Goal: Task Accomplishment & Management: Complete application form

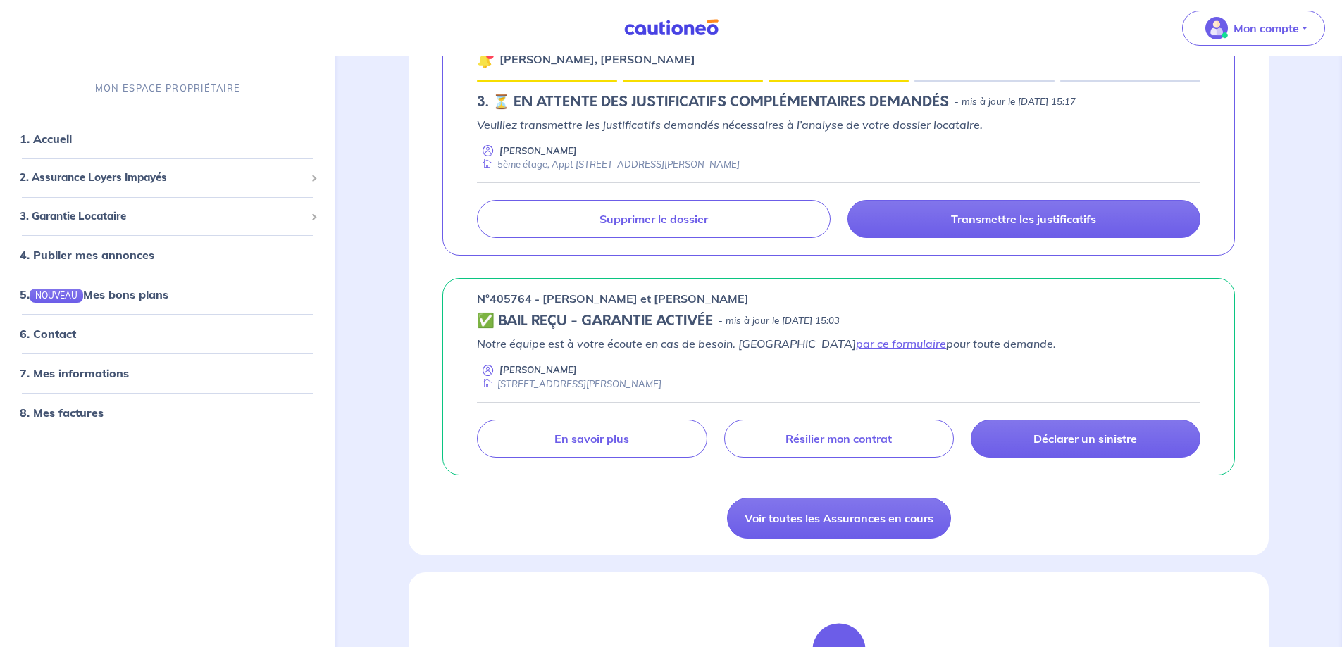
scroll to position [282, 0]
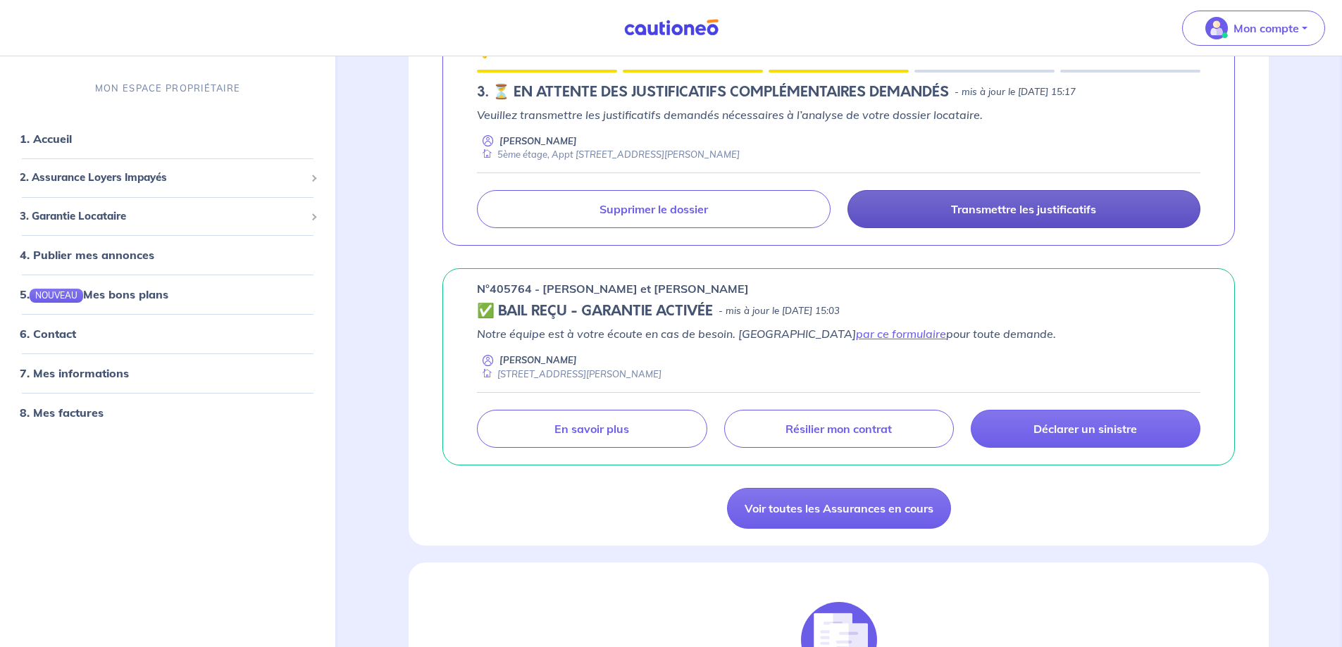
click at [1018, 216] on p "Transmettre les justificatifs" at bounding box center [1023, 209] width 145 height 14
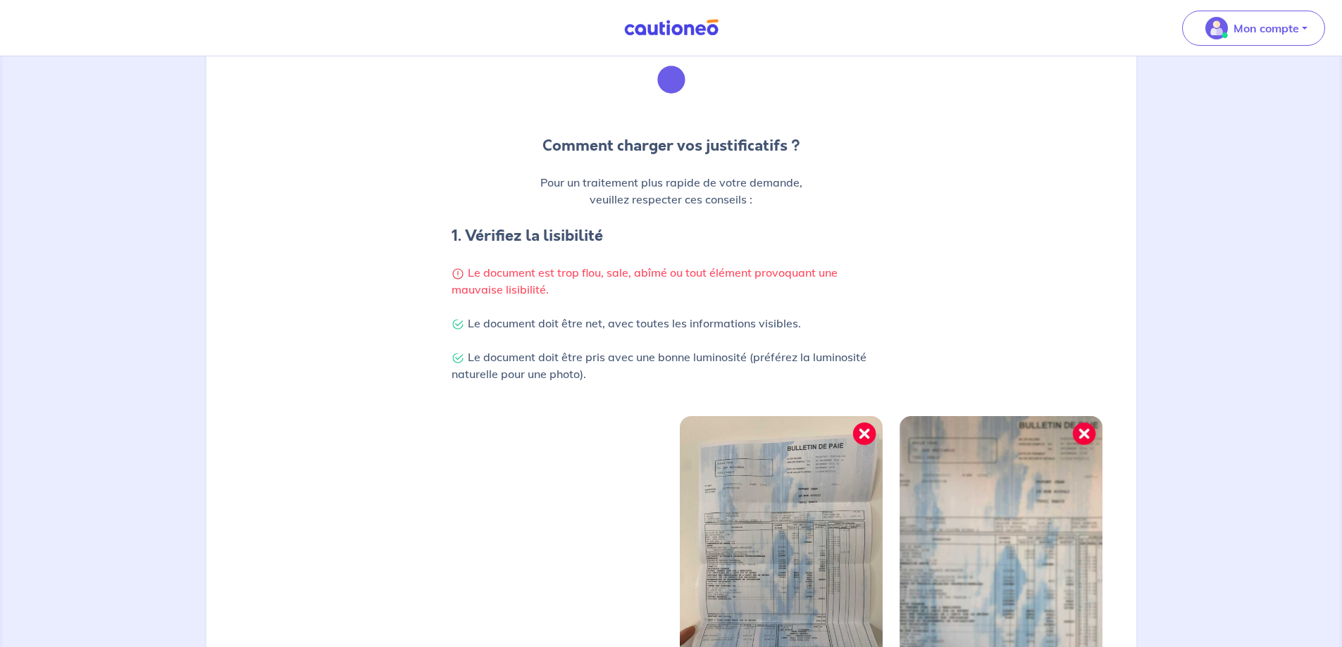
scroll to position [352, 0]
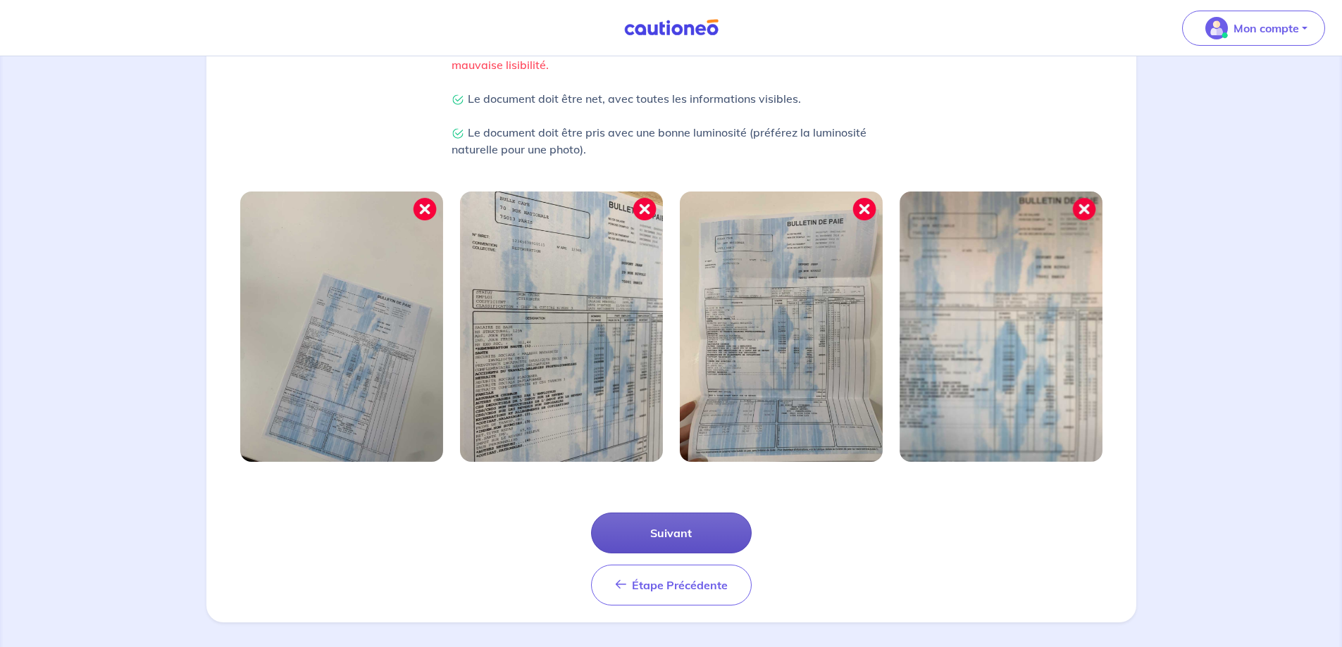
click at [686, 540] on button "Suivant" at bounding box center [671, 533] width 161 height 41
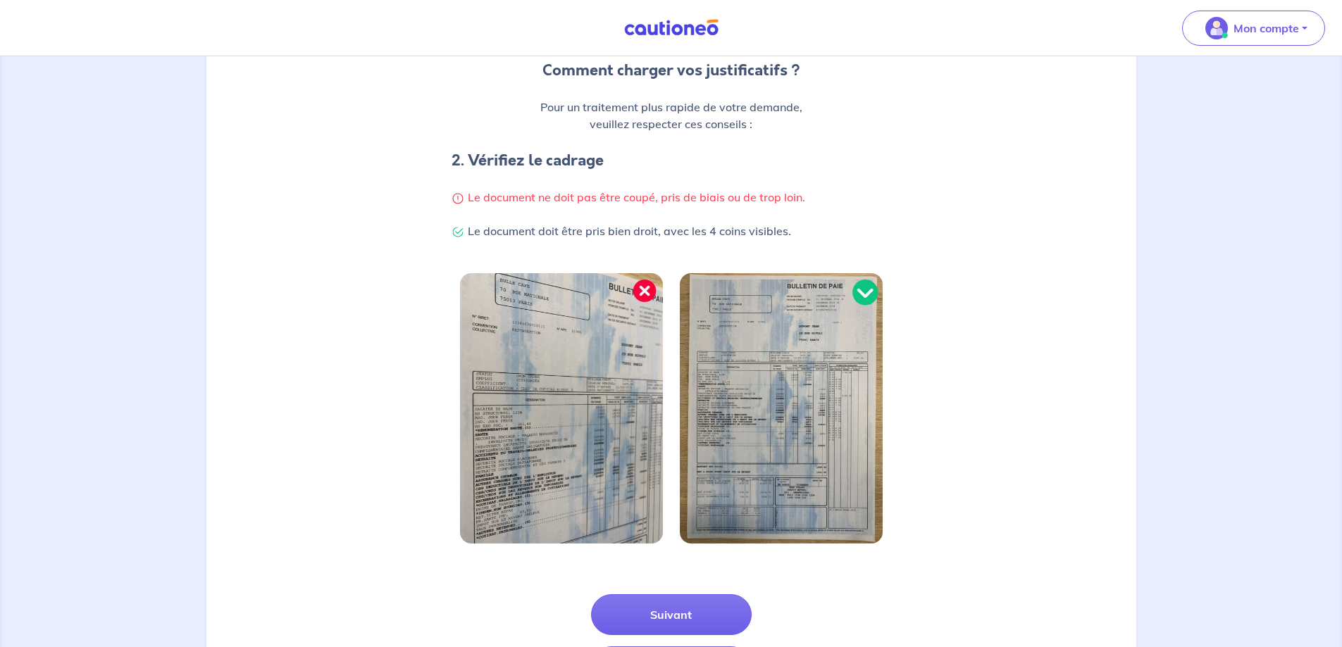
scroll to position [294, 0]
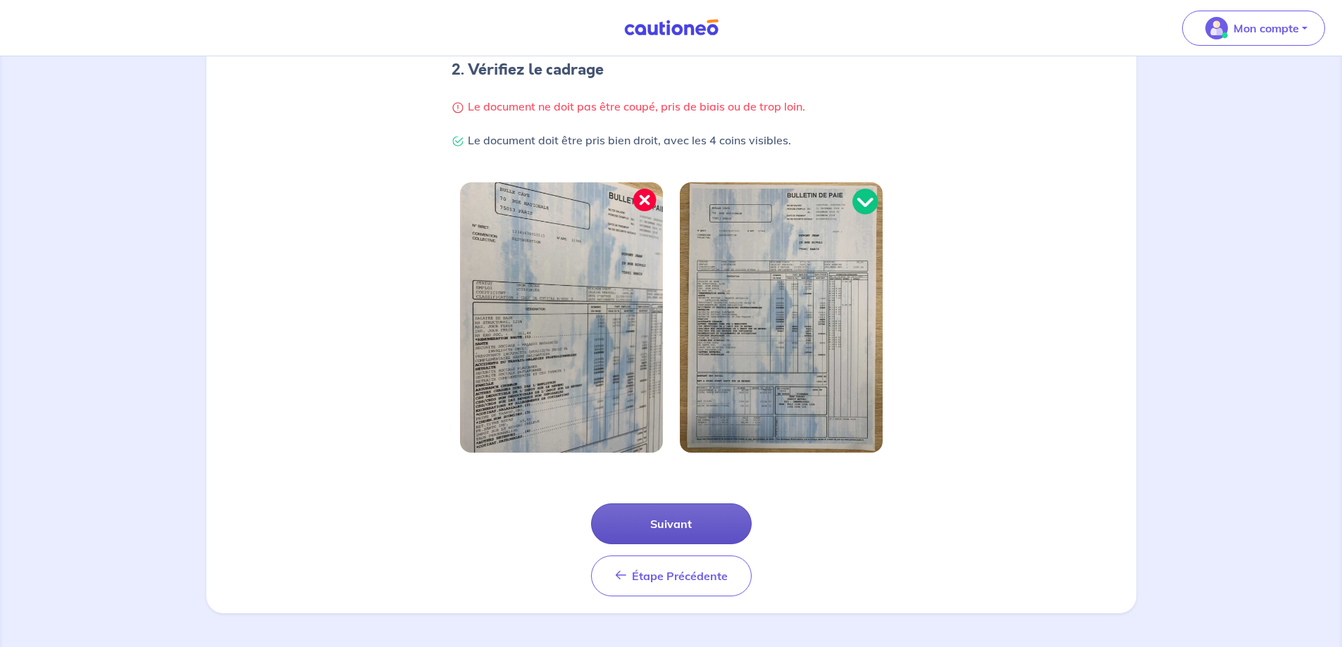
click at [683, 531] on button "Suivant" at bounding box center [671, 524] width 161 height 41
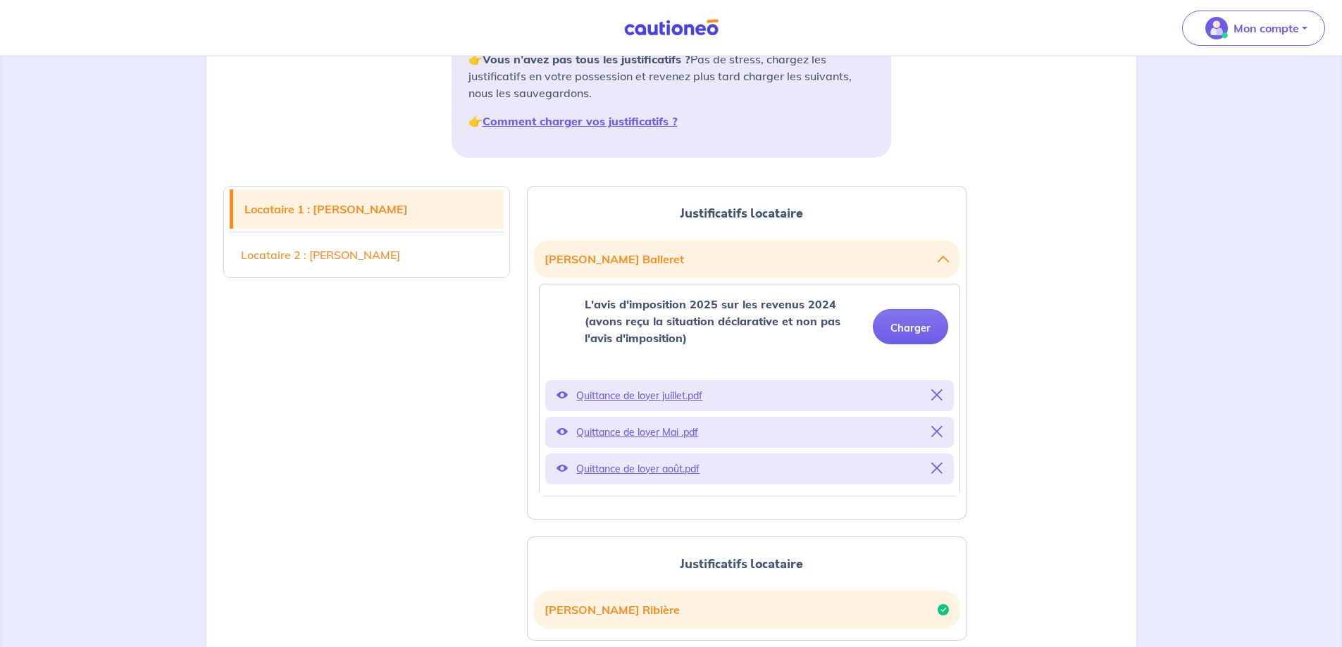
scroll to position [211, 0]
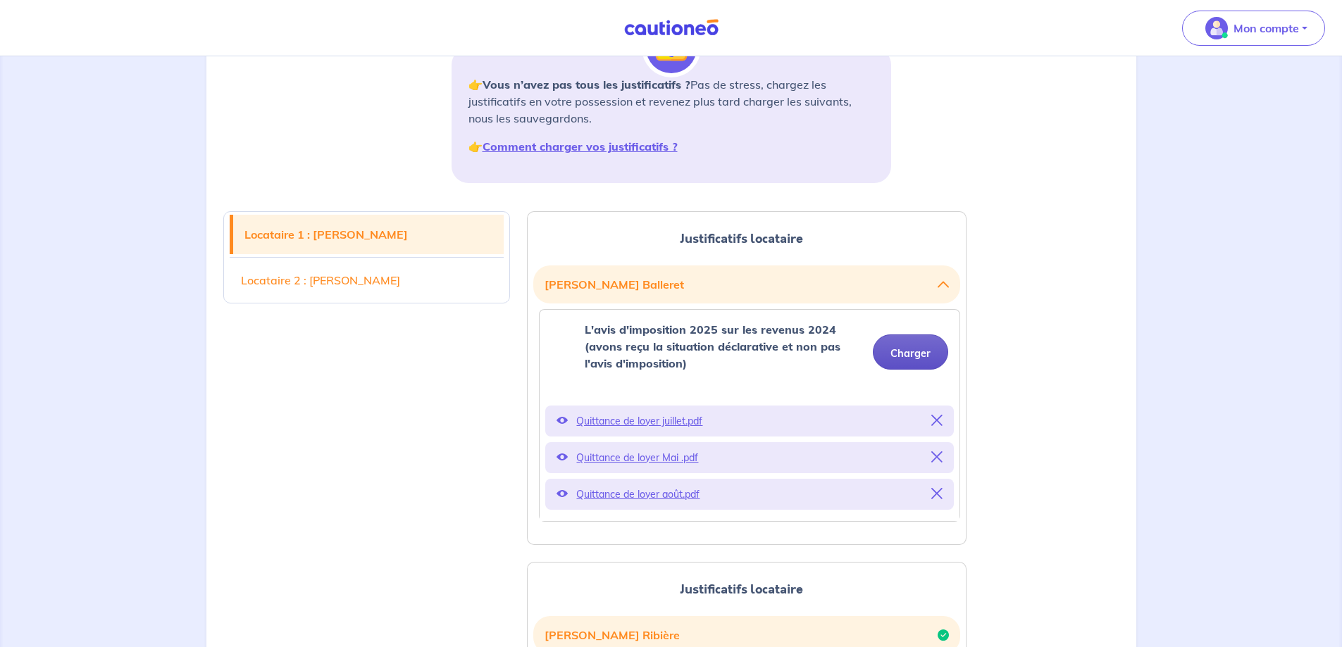
click at [923, 353] on button "Charger" at bounding box center [910, 352] width 75 height 35
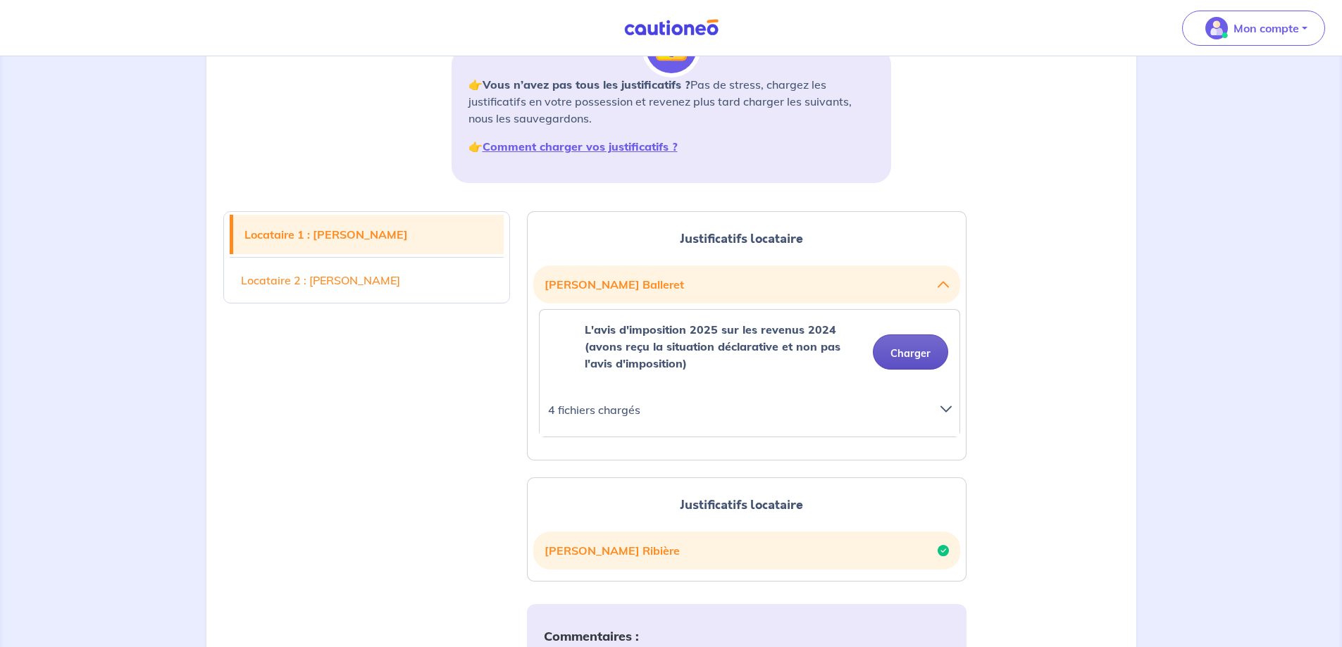
click at [925, 353] on button "Charger" at bounding box center [910, 352] width 75 height 35
click at [908, 361] on button "Charger" at bounding box center [910, 352] width 75 height 35
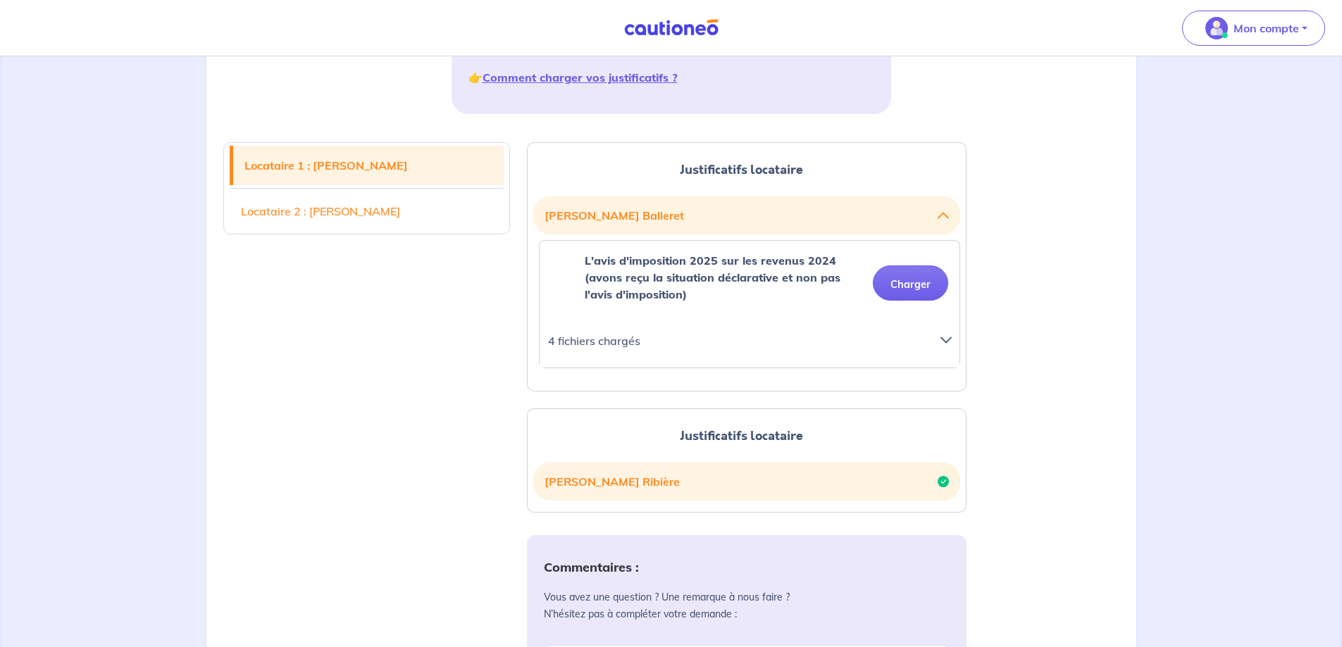
scroll to position [423, 0]
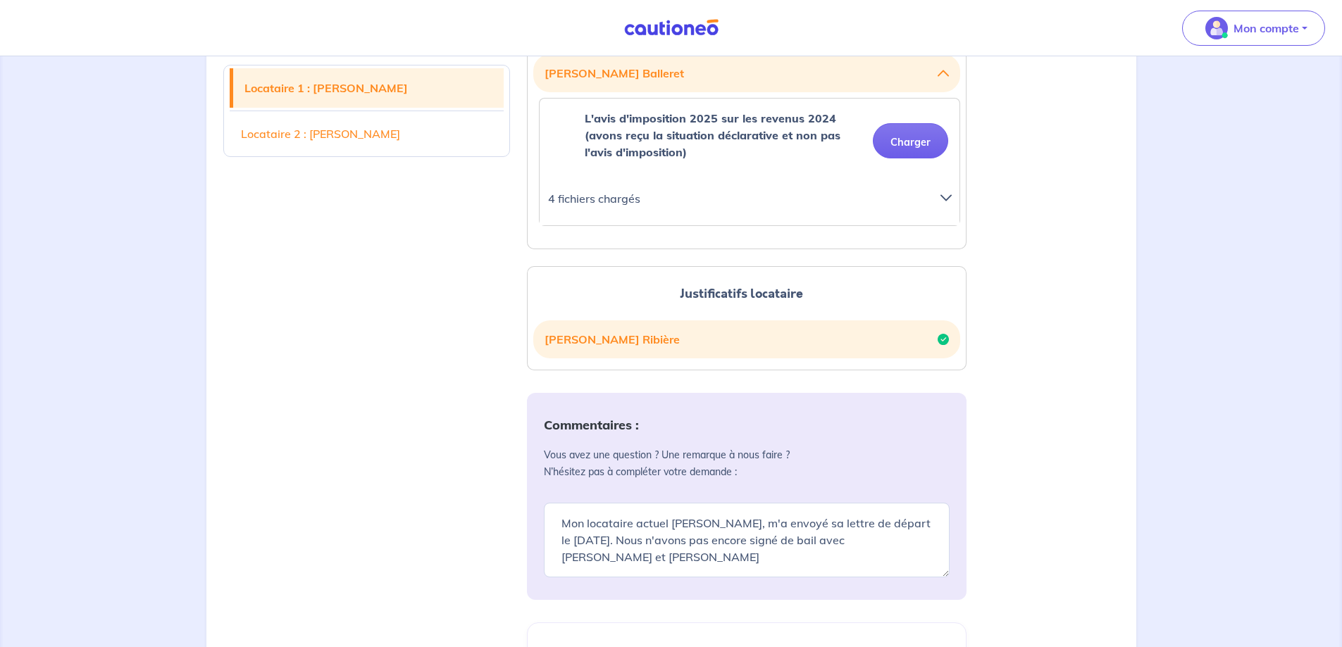
click at [945, 198] on icon at bounding box center [946, 197] width 11 height 11
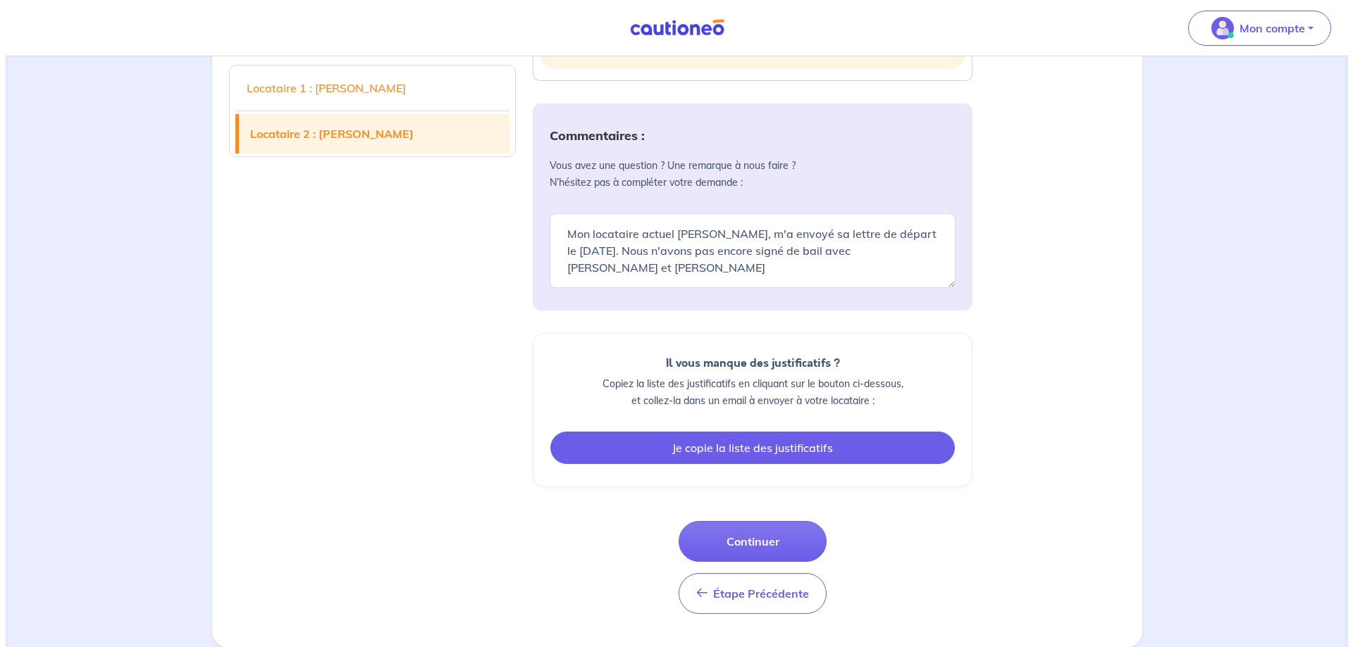
scroll to position [865, 0]
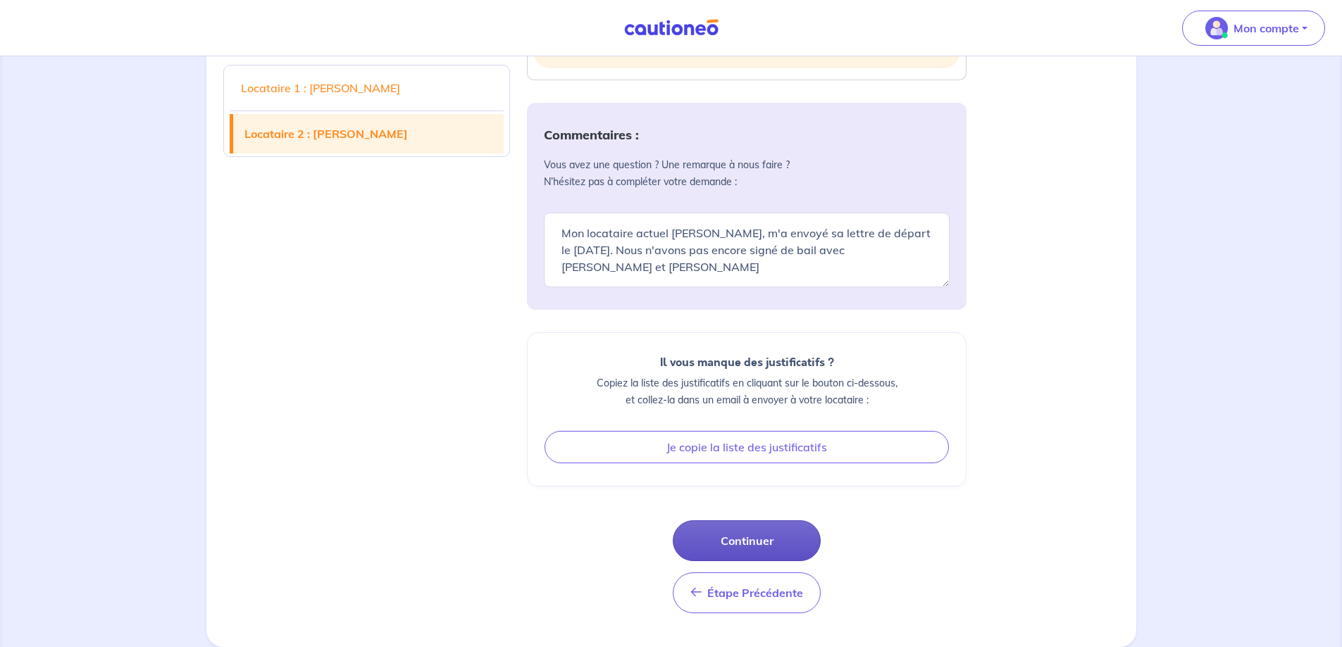
click at [724, 536] on button "Continuer" at bounding box center [747, 541] width 148 height 41
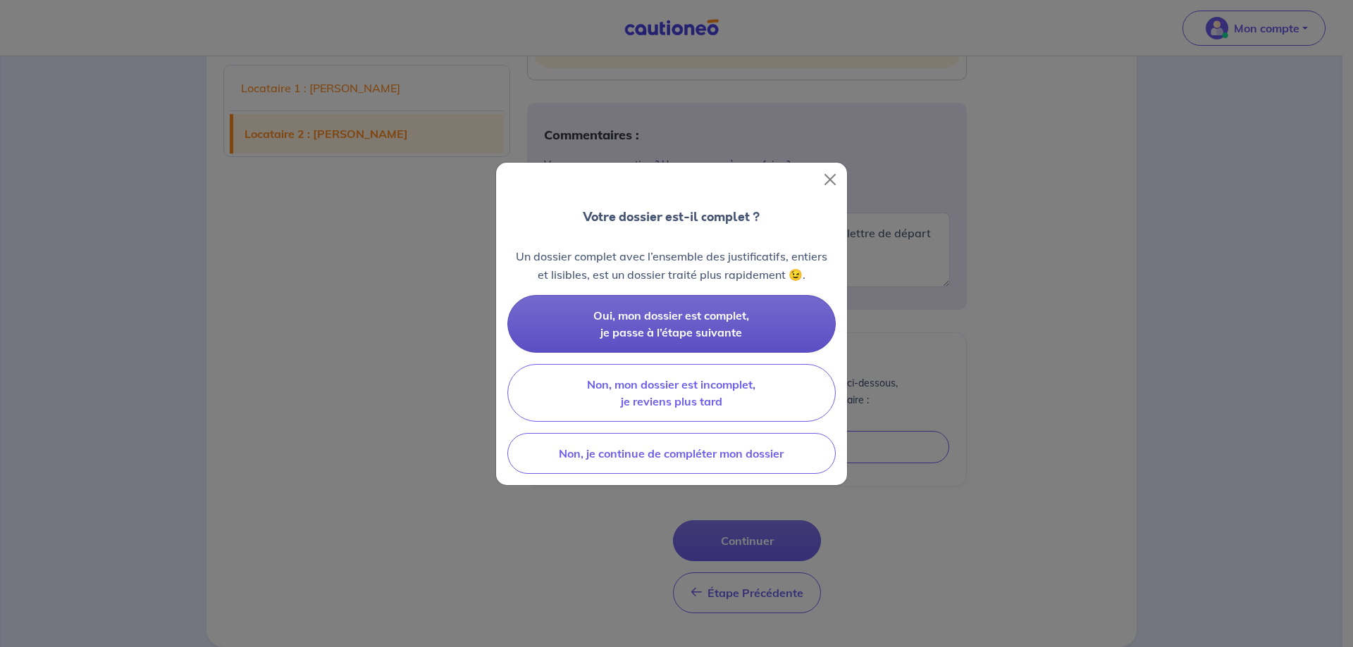
click at [694, 321] on span "Oui, mon dossier est complet, je passe à l’étape suivante" at bounding box center [671, 324] width 156 height 31
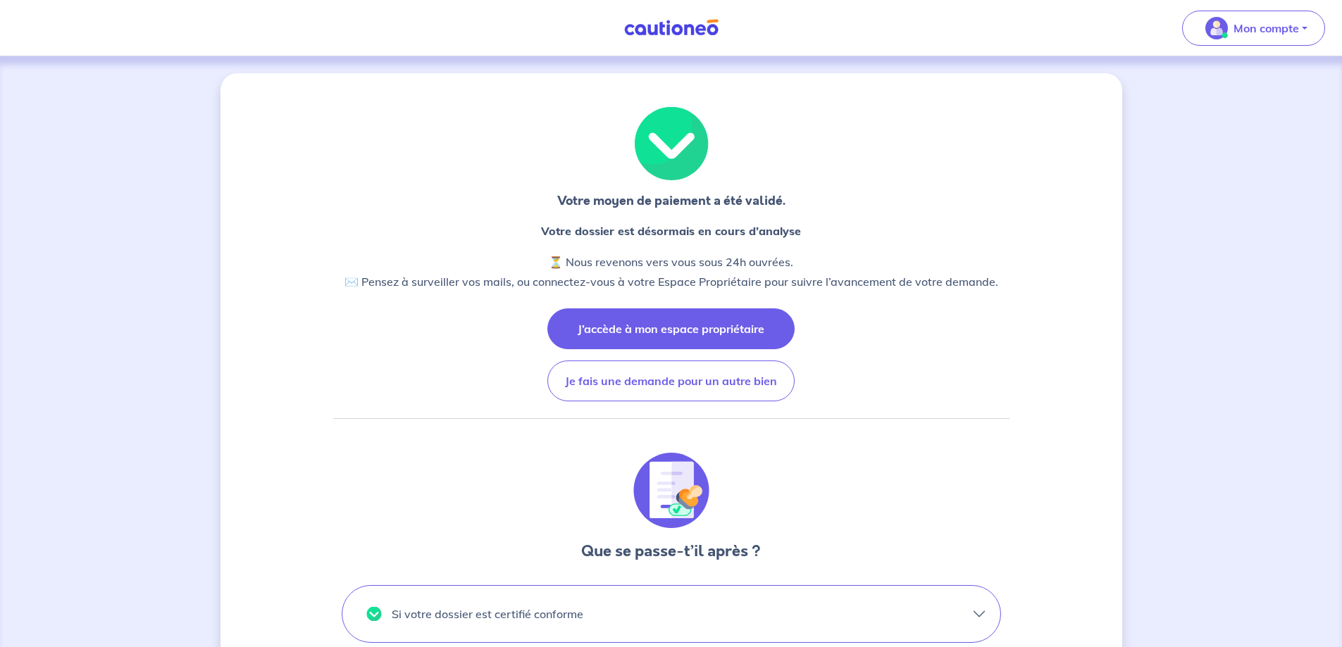
click at [672, 336] on button "J’accède à mon espace propriétaire" at bounding box center [670, 329] width 247 height 41
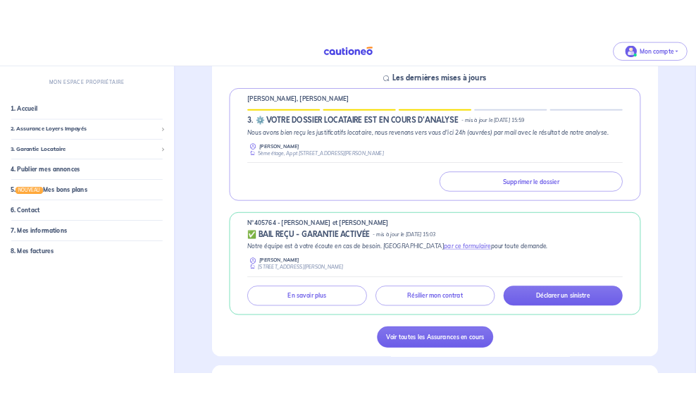
scroll to position [211, 0]
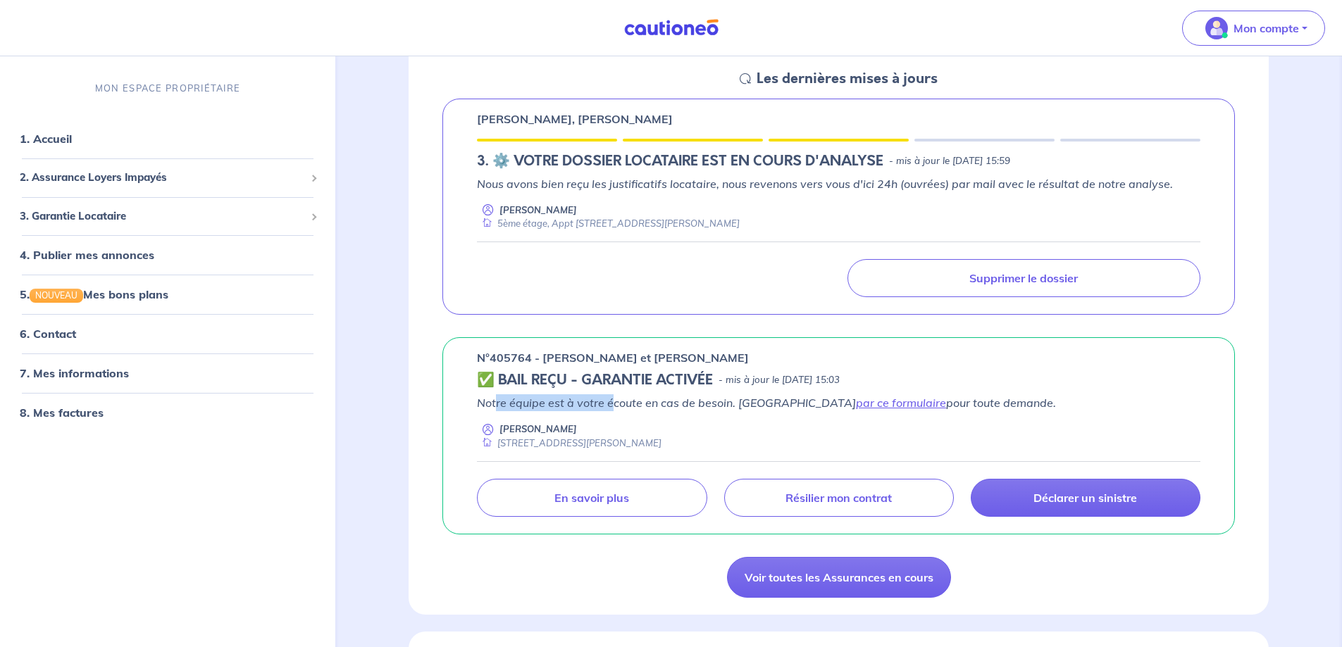
drag, startPoint x: 498, startPoint y: 406, endPoint x: 610, endPoint y: 405, distance: 112.0
click at [610, 405] on p "Notre équipe est à votre écoute en cas de besoin. Passez par ce formulaire pour…" at bounding box center [839, 403] width 724 height 17
drag, startPoint x: 624, startPoint y: 404, endPoint x: 1019, endPoint y: 404, distance: 395.9
click at [1019, 404] on p "Notre équipe est à votre écoute en cas de besoin. Passez par ce formulaire pour…" at bounding box center [839, 403] width 724 height 17
click at [1025, 404] on p "Notre équipe est à votre écoute en cas de besoin. Passez par ce formulaire pour…" at bounding box center [839, 403] width 724 height 17
